Goal: Task Accomplishment & Management: Use online tool/utility

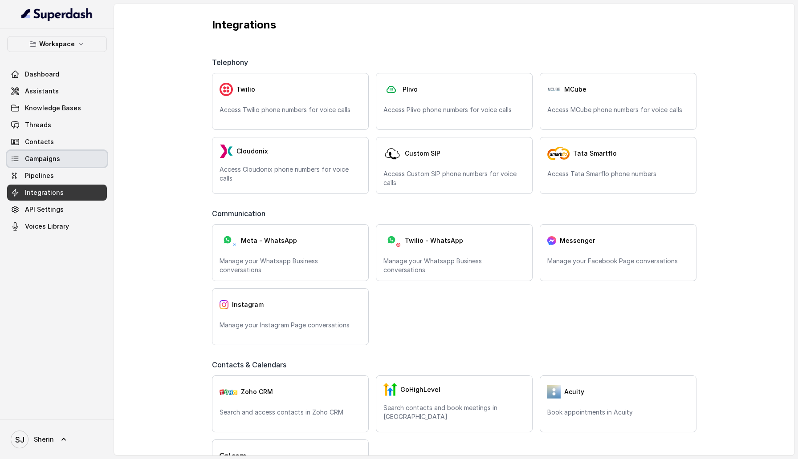
click at [66, 160] on link "Campaigns" at bounding box center [57, 159] width 100 height 16
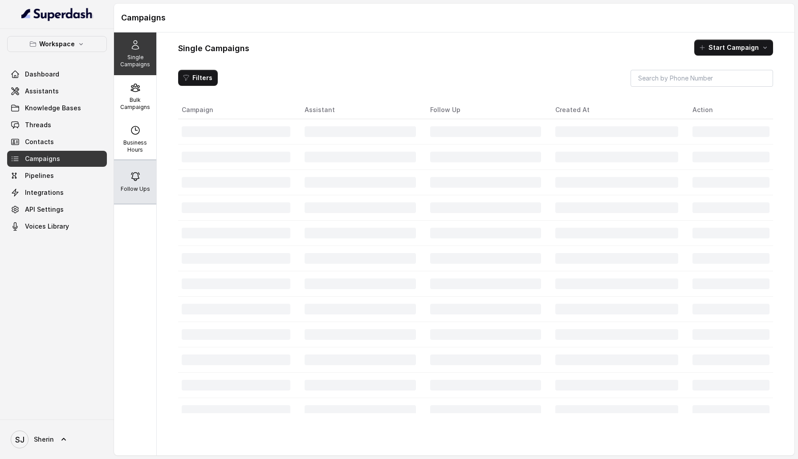
click at [153, 188] on div "Follow Ups" at bounding box center [135, 182] width 42 height 43
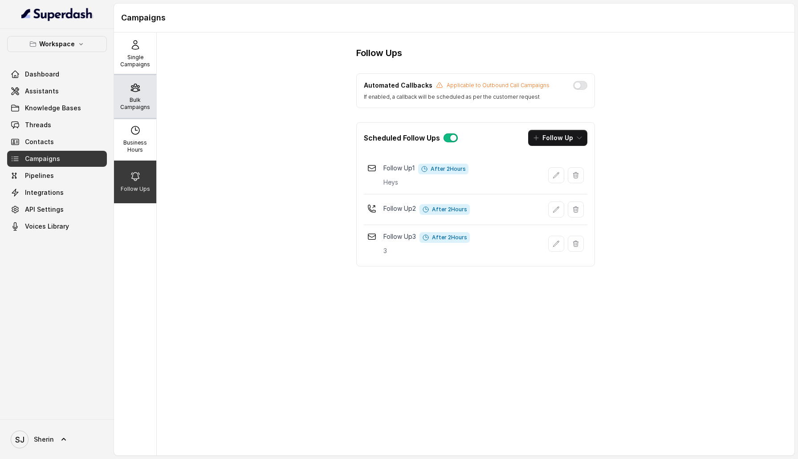
click at [146, 105] on p "Bulk Campaigns" at bounding box center [134, 104] width 35 height 14
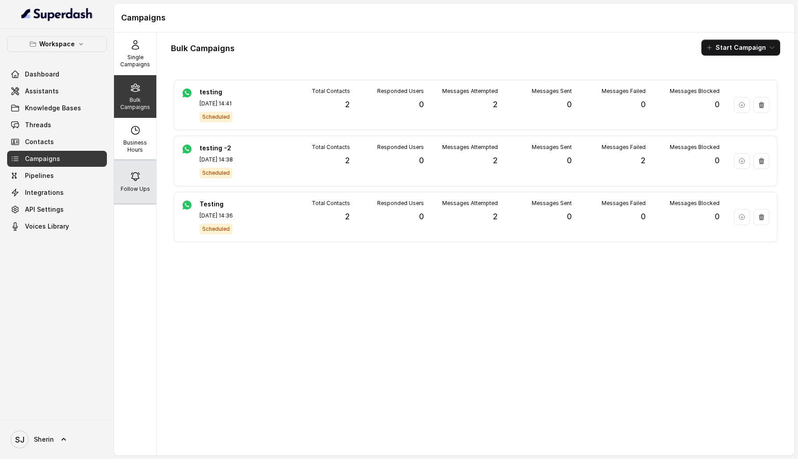
click at [150, 194] on div "Follow Ups" at bounding box center [135, 182] width 42 height 43
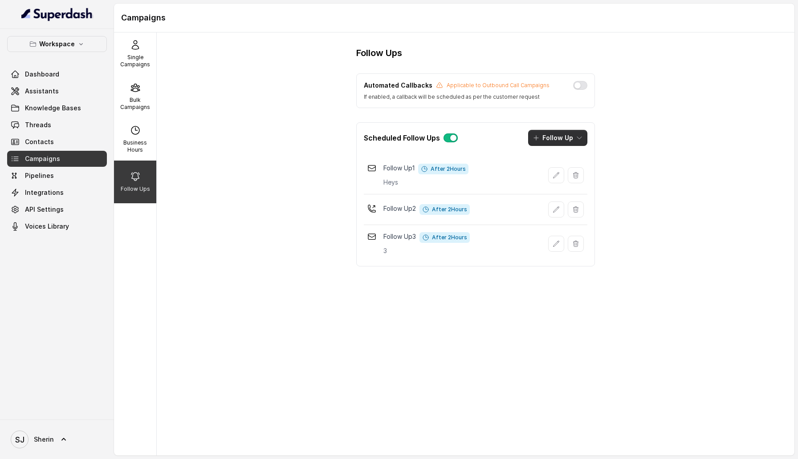
click at [564, 138] on button "Follow Up" at bounding box center [557, 138] width 59 height 16
click at [562, 156] on div "Sms" at bounding box center [551, 158] width 43 height 9
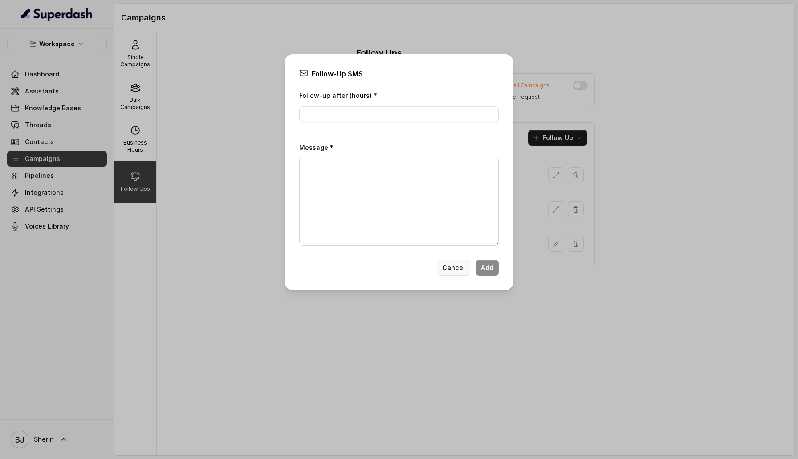
click at [449, 268] on button "Cancel" at bounding box center [453, 268] width 33 height 16
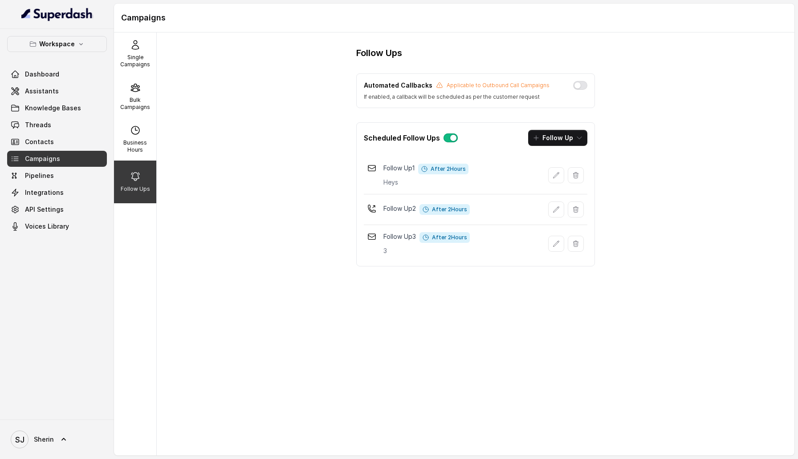
click at [549, 148] on div "Scheduled Follow Ups Follow Up" at bounding box center [475, 138] width 238 height 30
click at [549, 145] on button "Follow Up" at bounding box center [557, 138] width 59 height 16
click at [547, 198] on p "Whatsapp" at bounding box center [557, 194] width 31 height 9
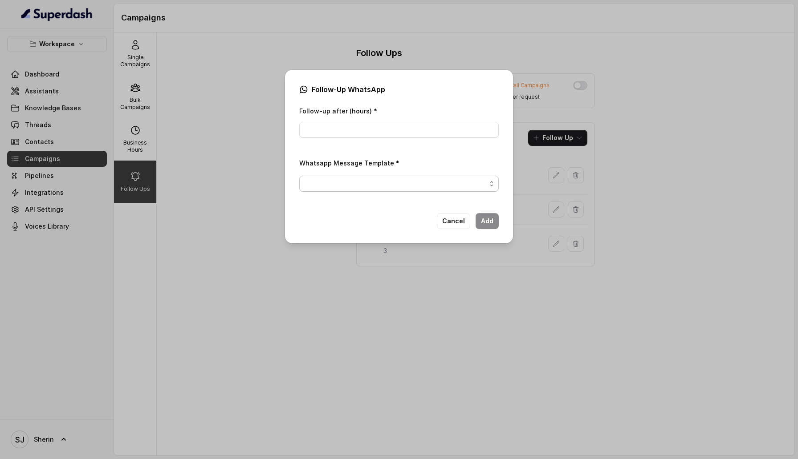
click at [352, 186] on span "button" at bounding box center [398, 184] width 199 height 16
click at [367, 237] on div "Follow-Up WhatsApp Follow-up after (hours) * Whatsapp Message Template * Cancel…" at bounding box center [399, 157] width 228 height 174
